Goal: Find specific page/section

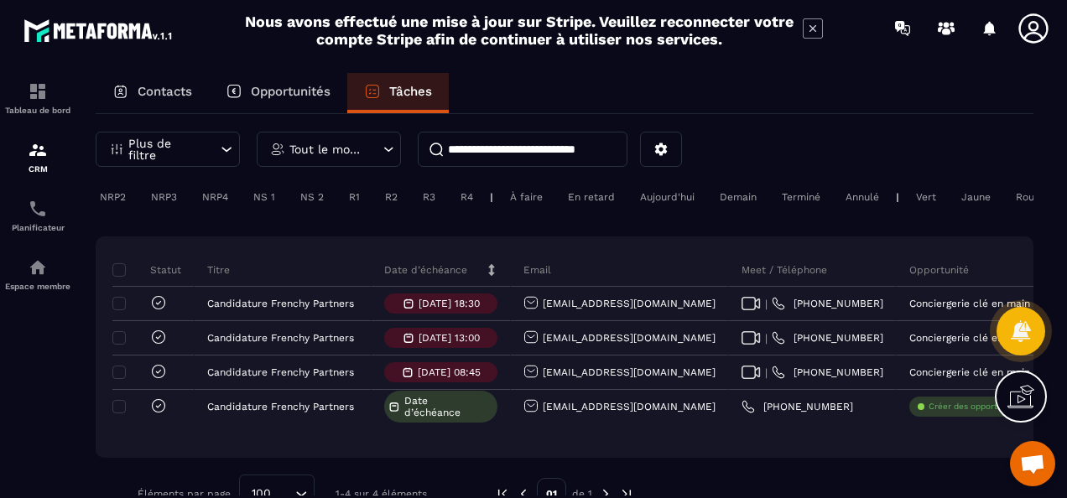
scroll to position [0, 215]
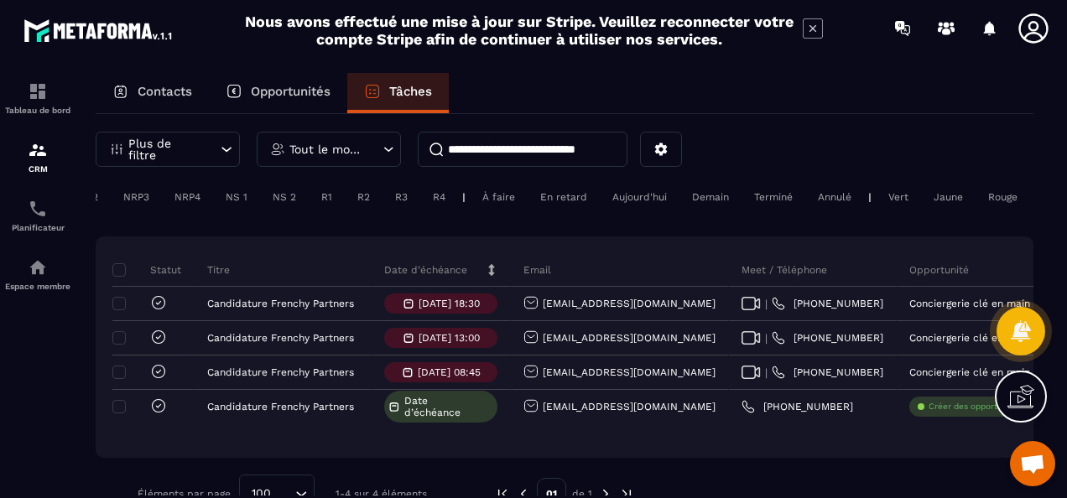
click at [184, 84] on p "Contacts" at bounding box center [165, 91] width 55 height 15
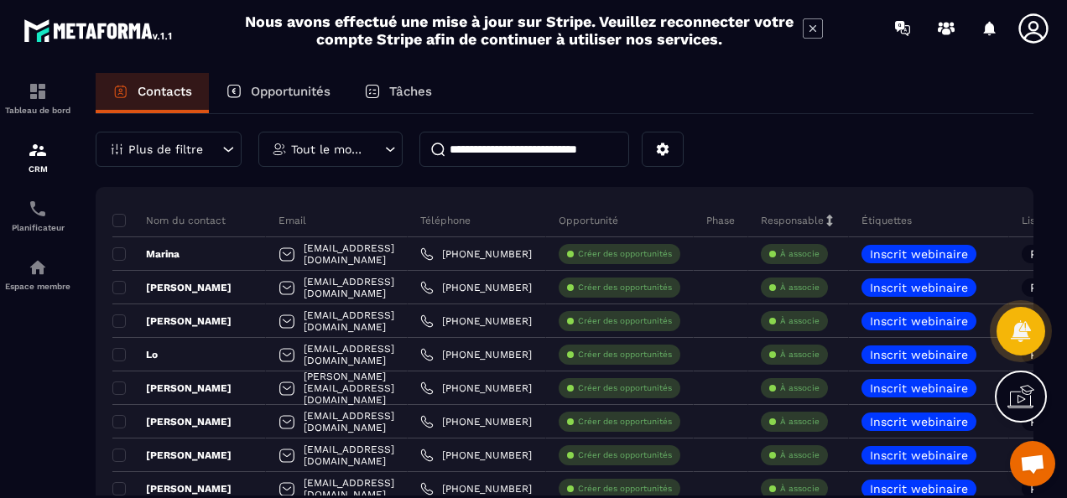
click at [824, 220] on p "Responsable" at bounding box center [792, 220] width 63 height 13
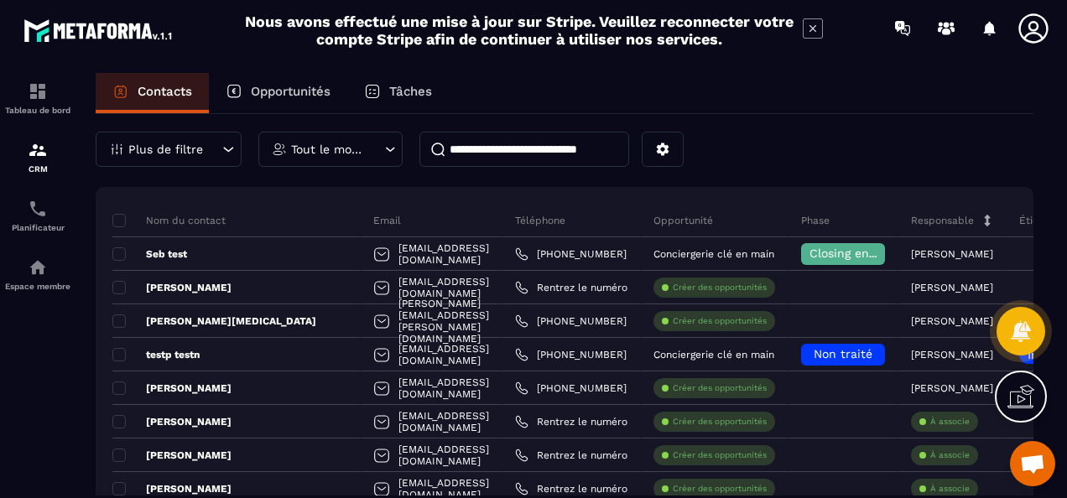
click at [178, 91] on p "Contacts" at bounding box center [165, 91] width 55 height 15
